Goal: Task Accomplishment & Management: Manage account settings

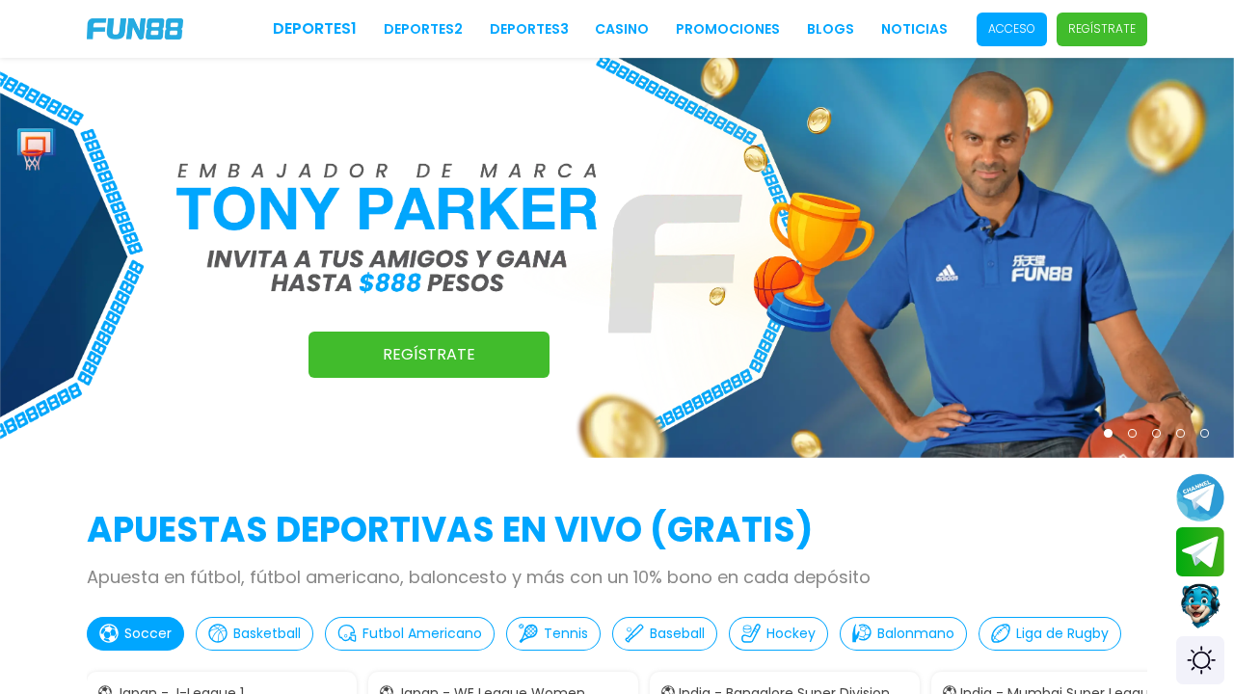
click at [1047, 36] on span "Acceso" at bounding box center [1012, 30] width 70 height 34
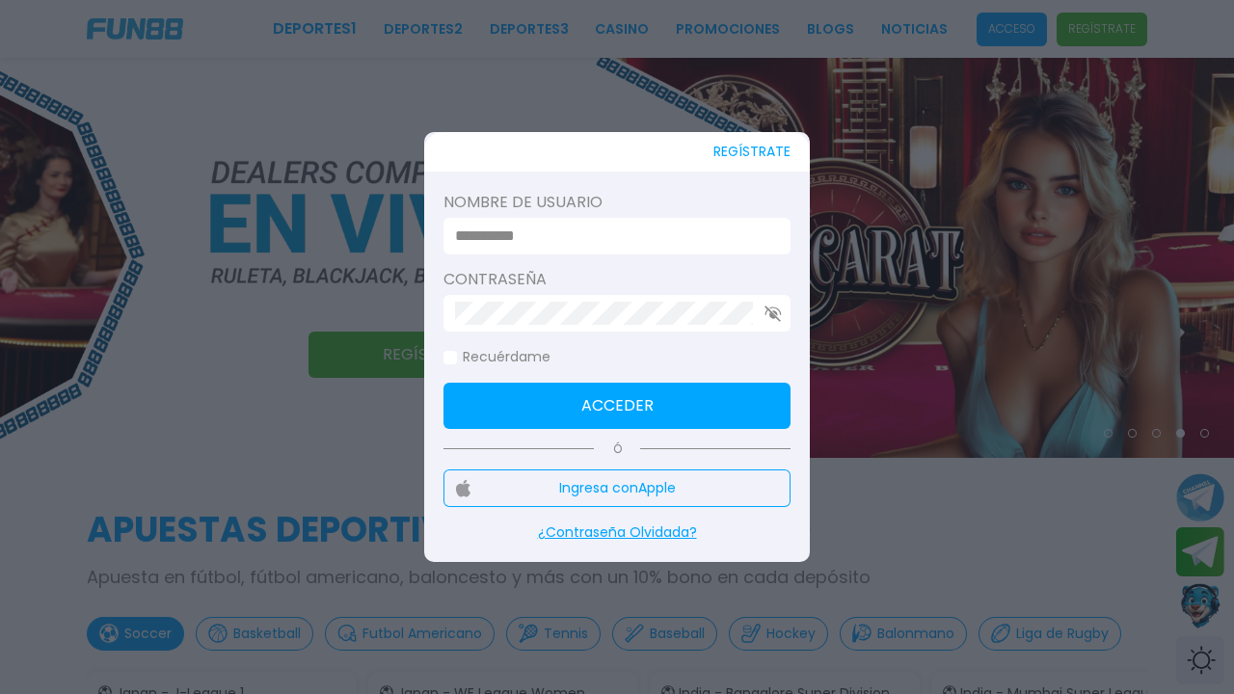
click at [522, 240] on input at bounding box center [611, 236] width 312 height 23
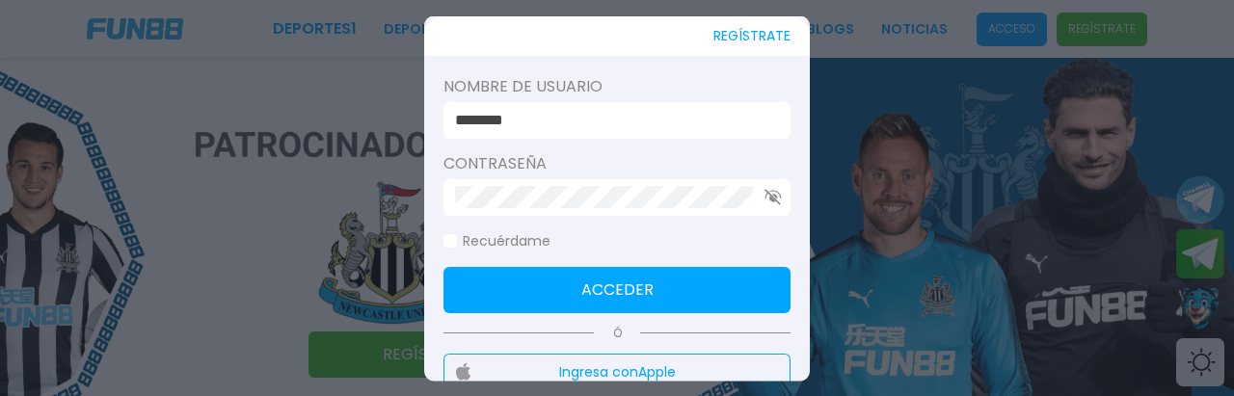
type input "********"
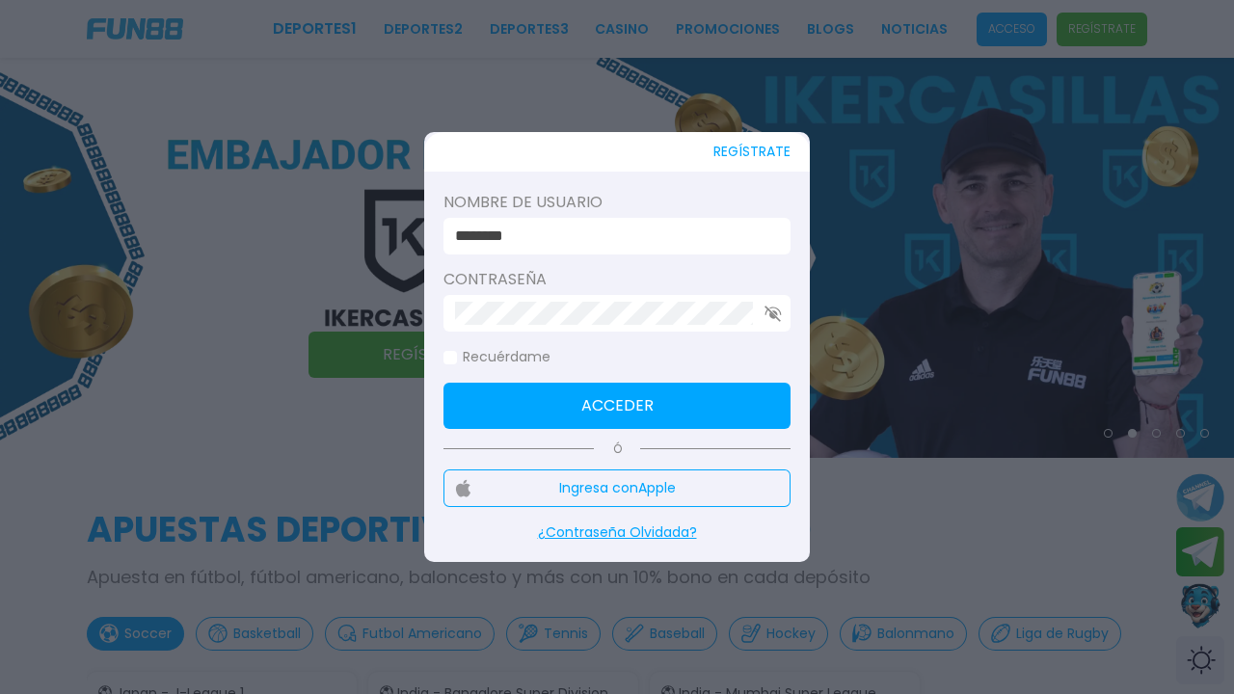
click at [617, 416] on button "Acceder" at bounding box center [616, 406] width 347 height 46
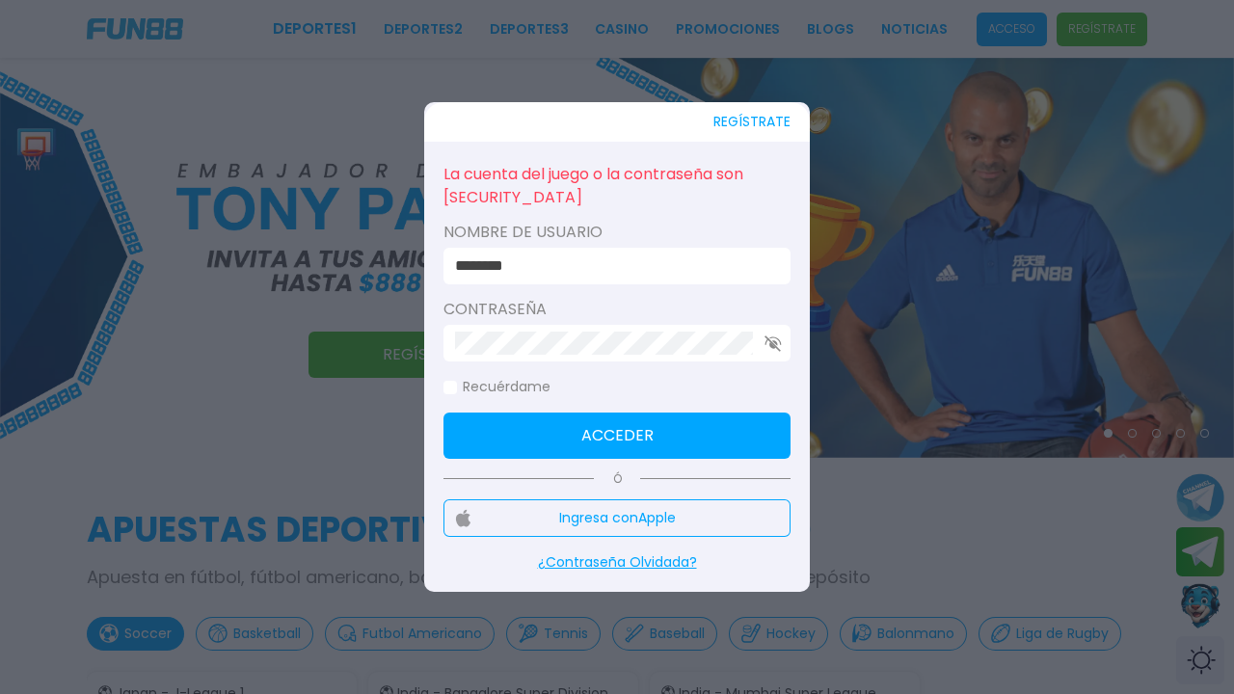
click at [617, 416] on button "Acceder" at bounding box center [616, 436] width 347 height 46
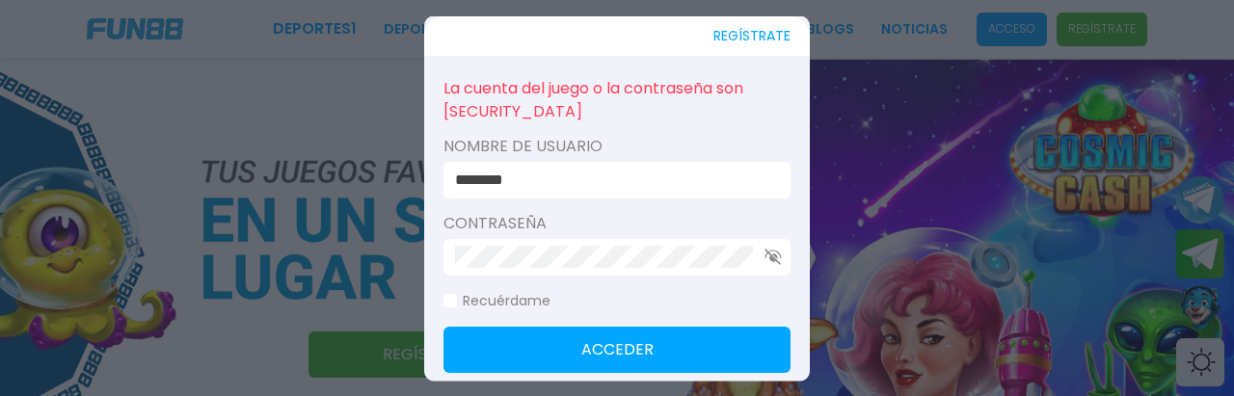
click button "Acceder" at bounding box center [616, 349] width 347 height 46
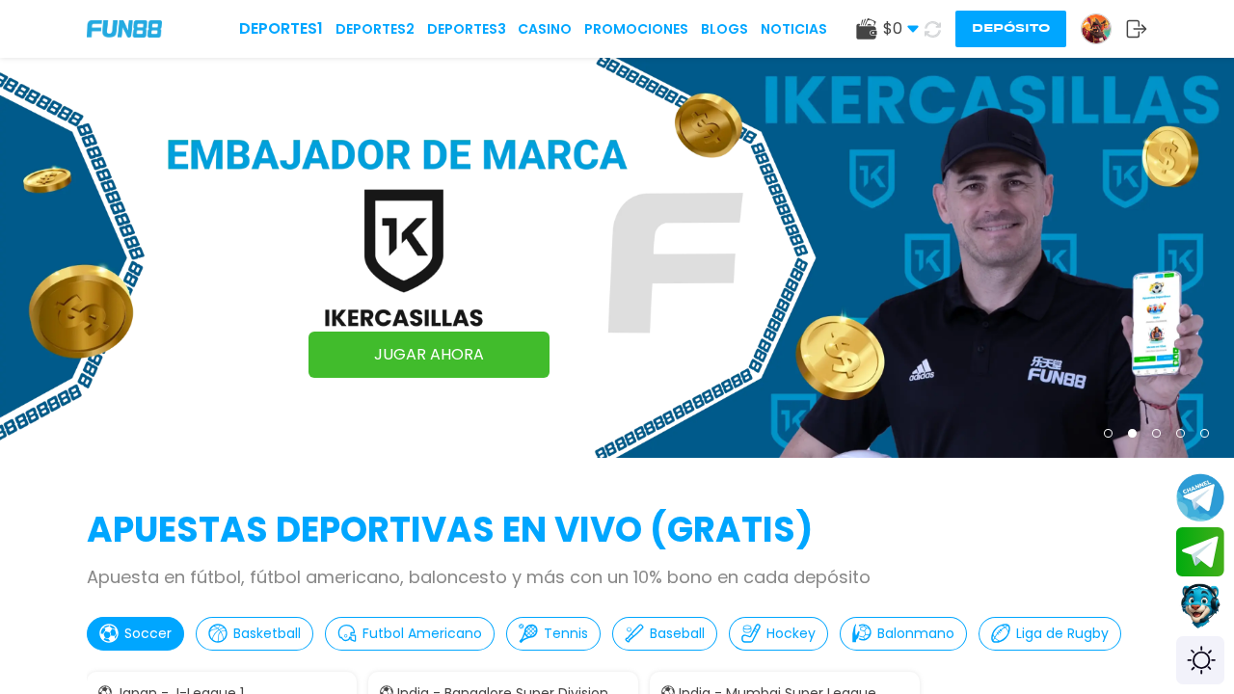
click at [980, 35] on button "Depósito" at bounding box center [1010, 29] width 111 height 37
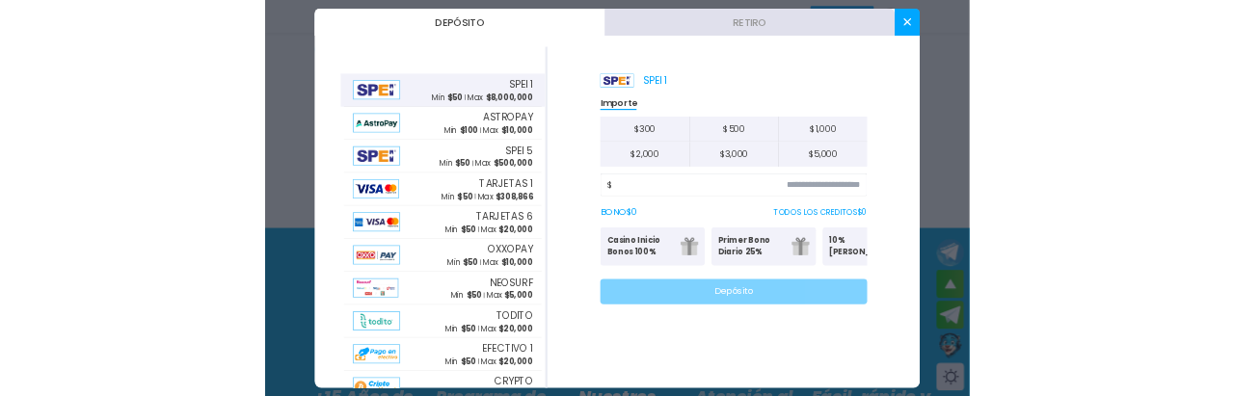
scroll to position [1461, 0]
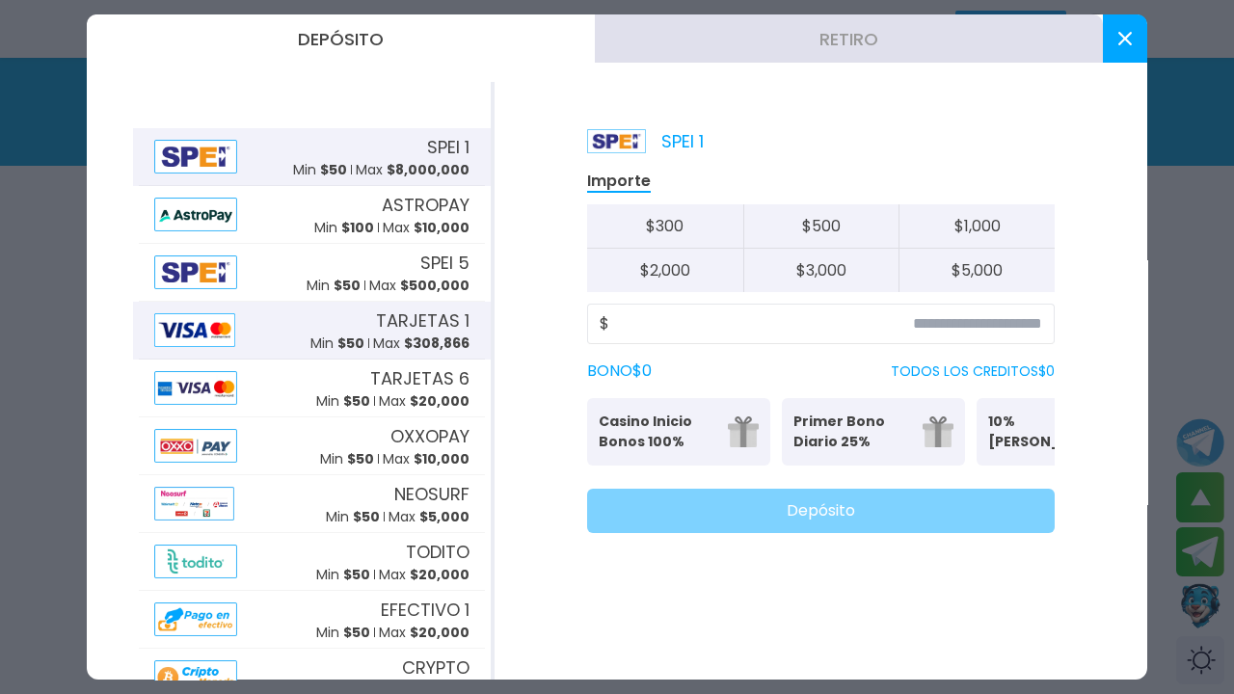
click at [186, 343] on img at bounding box center [194, 330] width 81 height 34
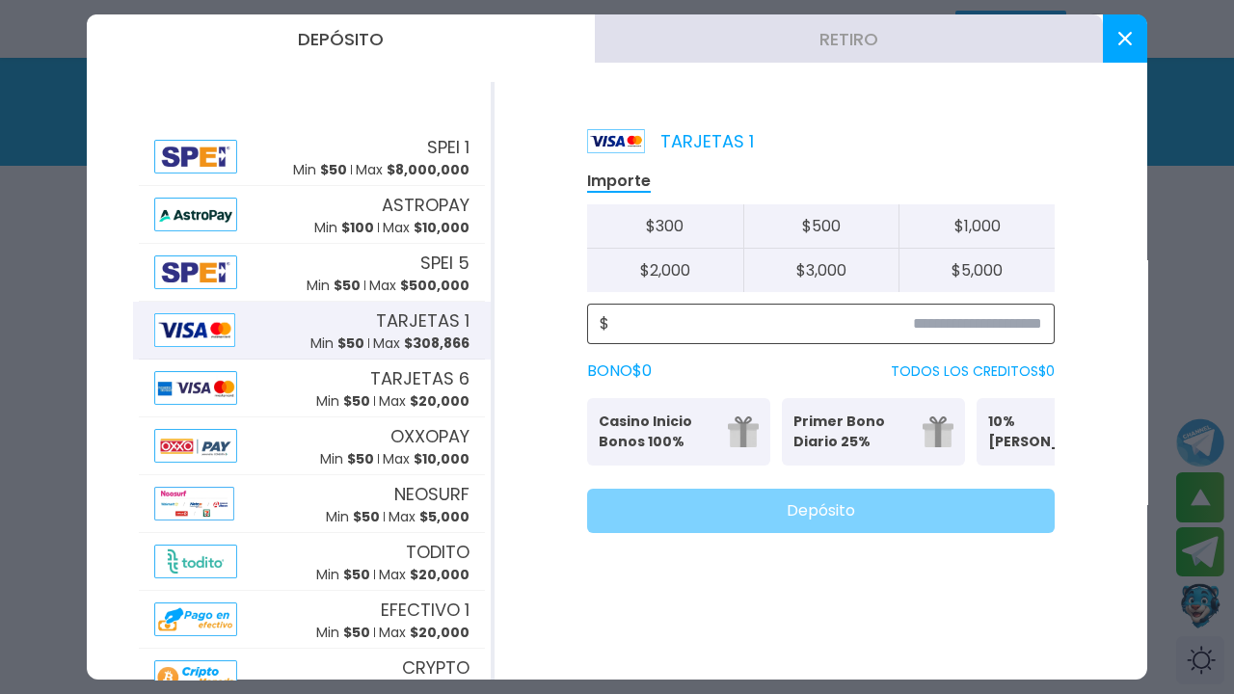
click at [955, 316] on input at bounding box center [825, 323] width 433 height 23
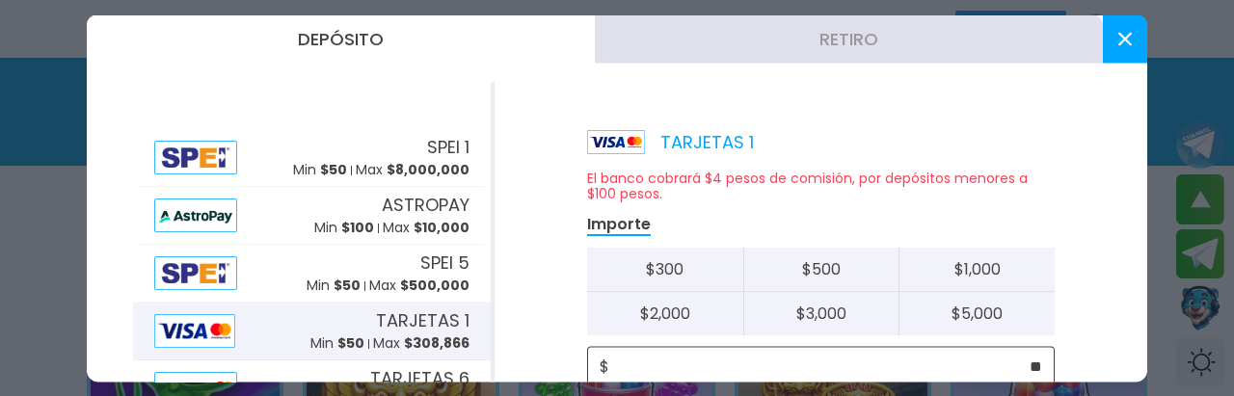
type input "**"
